Goal: Task Accomplishment & Management: Manage account settings

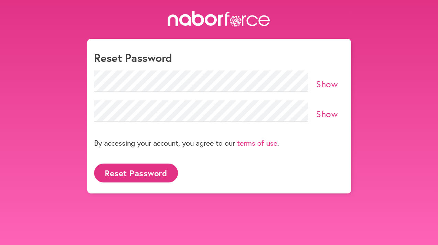
click at [132, 171] on button "Reset Password" at bounding box center [136, 173] width 84 height 19
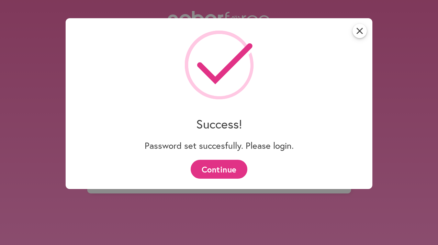
click at [219, 169] on button "Continue" at bounding box center [219, 169] width 57 height 19
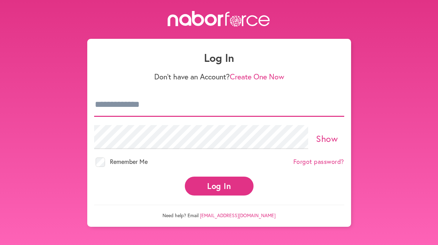
type input "**********"
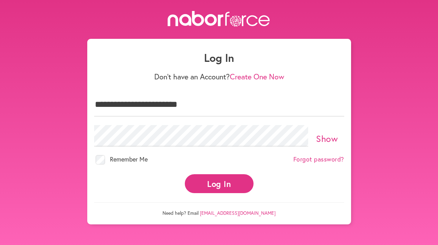
click at [218, 180] on button "Log In" at bounding box center [219, 183] width 69 height 19
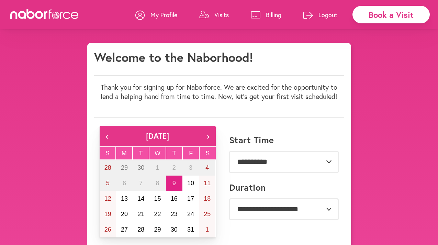
click at [157, 16] on p "My Profile" at bounding box center [163, 15] width 27 height 8
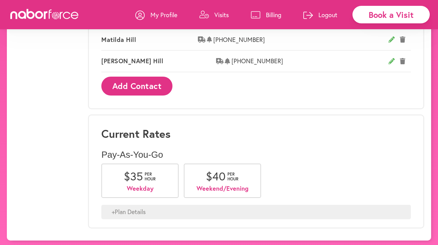
scroll to position [453, 0]
click at [135, 207] on div "+ Plan Details" at bounding box center [256, 212] width 310 height 14
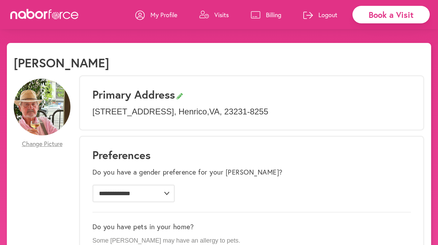
scroll to position [0, 0]
